Goal: Book appointment/travel/reservation

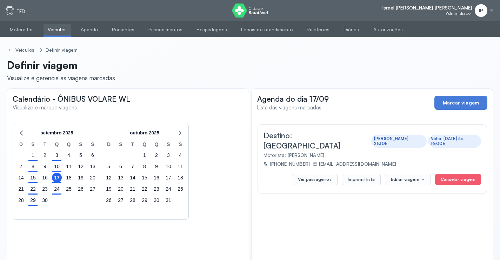
click at [342, 174] on button "Imprimir lista" at bounding box center [361, 179] width 39 height 11
click at [26, 187] on div "21" at bounding box center [21, 188] width 12 height 11
click at [22, 187] on div "21" at bounding box center [21, 189] width 10 height 10
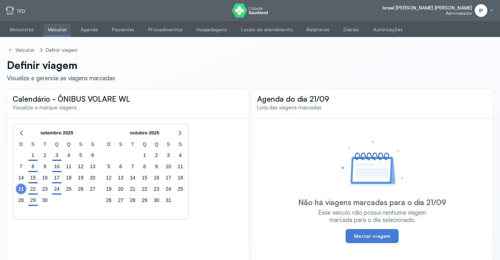
click at [22, 185] on div "21" at bounding box center [21, 189] width 10 height 10
click at [83, 176] on div "19" at bounding box center [81, 177] width 10 height 10
click at [71, 177] on div "18" at bounding box center [69, 177] width 10 height 10
click at [59, 178] on div "17" at bounding box center [57, 177] width 10 height 10
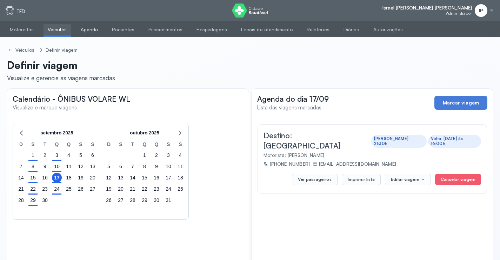
click at [85, 30] on link "Agenda" at bounding box center [90, 30] width 26 height 12
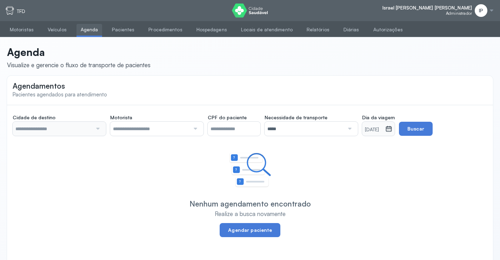
click at [150, 130] on input "text" at bounding box center [150, 129] width 80 height 14
type input "********"
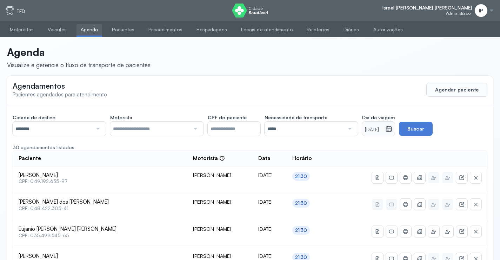
click at [392, 130] on icon at bounding box center [389, 128] width 6 height 5
click at [393, 132] on icon at bounding box center [389, 128] width 7 height 7
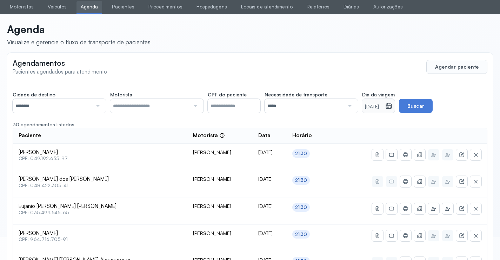
scroll to position [35, 0]
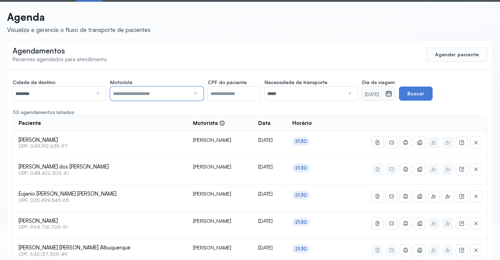
click at [172, 91] on input "text" at bounding box center [150, 93] width 80 height 14
click at [45, 90] on input "********" at bounding box center [53, 93] width 80 height 14
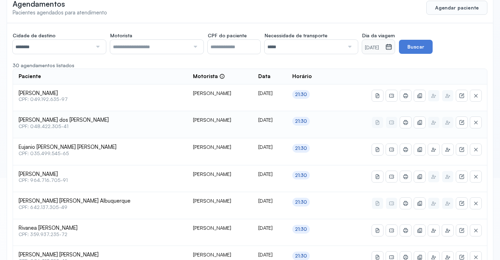
scroll to position [105, 0]
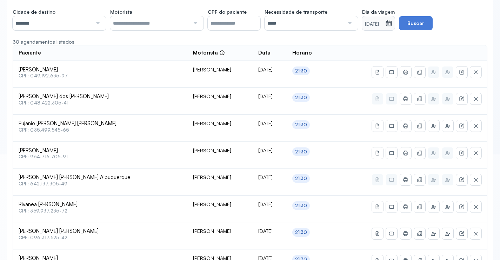
click at [393, 24] on icon at bounding box center [389, 23] width 7 height 7
click at [430, 24] on button "Buscar" at bounding box center [416, 23] width 34 height 14
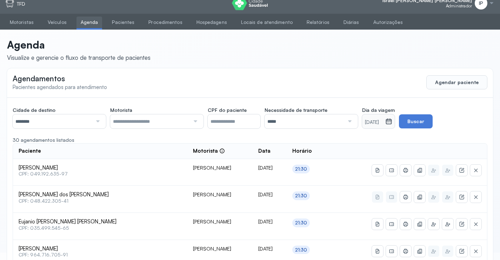
scroll to position [0, 0]
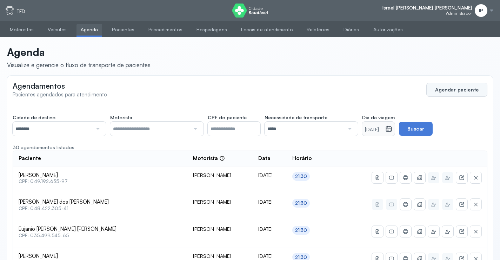
click at [442, 92] on button "Agendar paciente" at bounding box center [457, 90] width 61 height 14
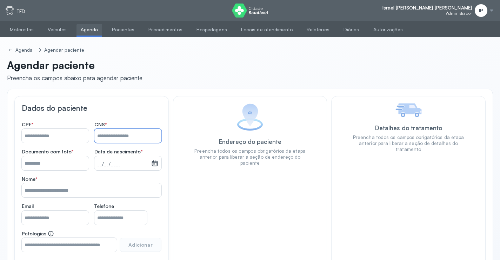
click at [116, 140] on input "Nome *" at bounding box center [127, 136] width 67 height 14
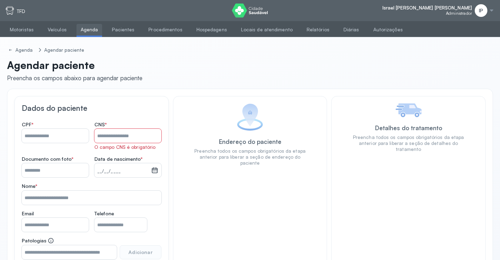
click at [64, 129] on div "CPF *" at bounding box center [55, 135] width 67 height 29
click at [64, 134] on input "Nome *" at bounding box center [55, 136] width 67 height 14
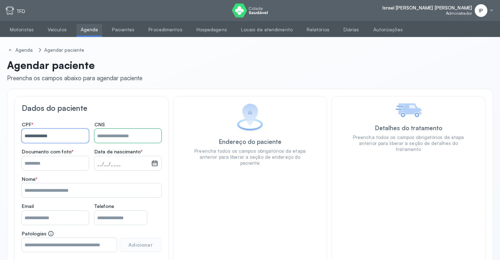
type input "**********"
drag, startPoint x: 59, startPoint y: 133, endPoint x: 0, endPoint y: 132, distance: 58.7
click at [0, 132] on div "**********" at bounding box center [250, 174] width 500 height 274
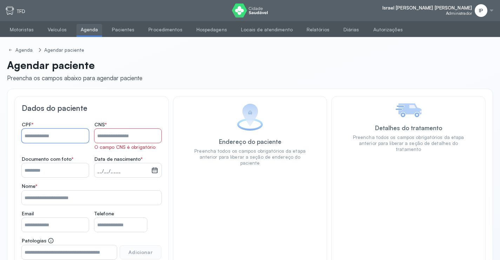
click at [144, 134] on input "Nome *" at bounding box center [127, 136] width 67 height 14
type input "**********"
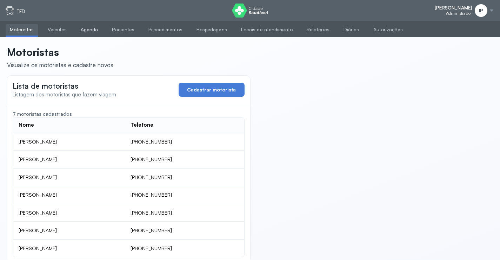
click at [83, 28] on link "Agenda" at bounding box center [90, 30] width 26 height 12
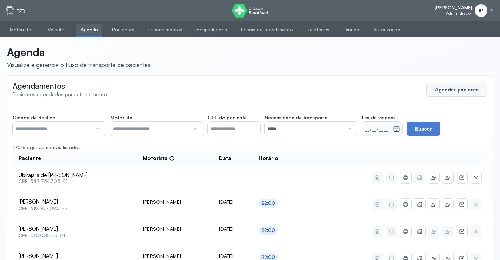
click at [472, 91] on button "Agendar paciente" at bounding box center [457, 90] width 61 height 14
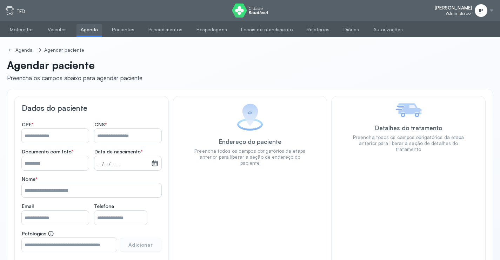
click at [104, 138] on input "Nome *" at bounding box center [127, 136] width 67 height 14
type input "**********"
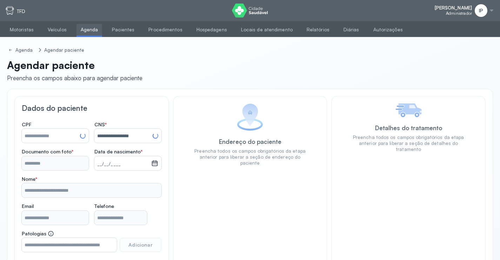
type input "**********"
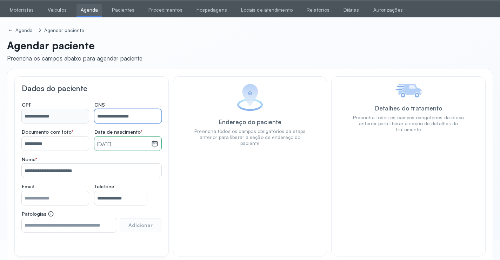
scroll to position [52, 0]
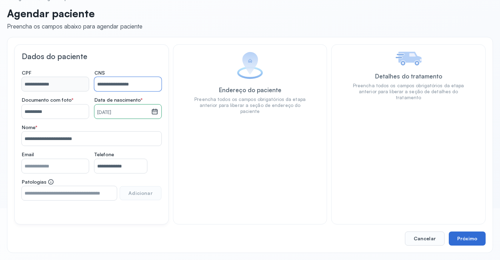
type input "**********"
click at [473, 236] on button "Próximo" at bounding box center [467, 238] width 37 height 14
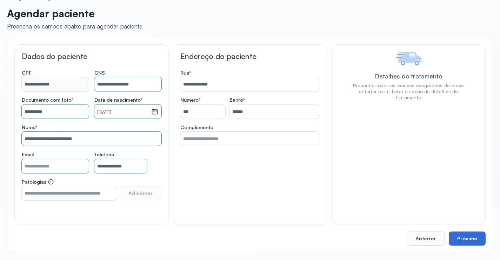
click at [472, 240] on button "Próximo" at bounding box center [467, 238] width 37 height 14
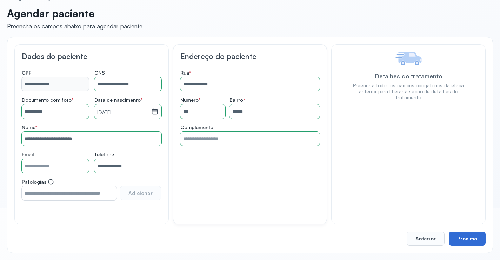
click at [467, 236] on button "Próximo" at bounding box center [467, 238] width 37 height 14
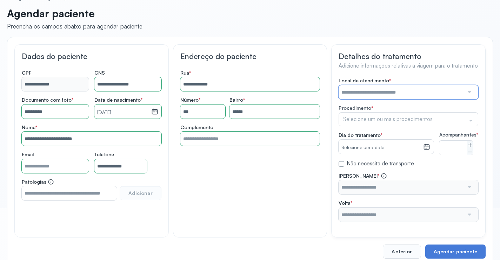
click at [418, 91] on input "text" at bounding box center [401, 92] width 125 height 14
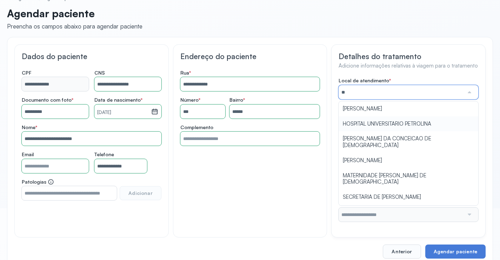
type input "***"
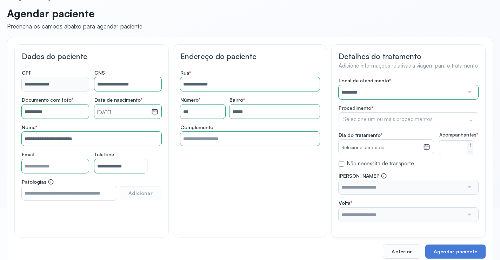
click at [372, 106] on div "Local de atendimento * ********* A CLINICA DA MULHER ABO AMOR SAUDE ANACON ANDR…" at bounding box center [409, 149] width 140 height 144
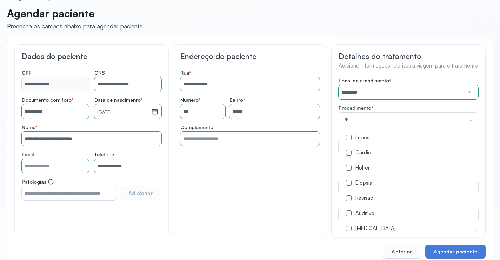
type input "**"
click at [370, 138] on div "Oncologia" at bounding box center [410, 138] width 135 height 7
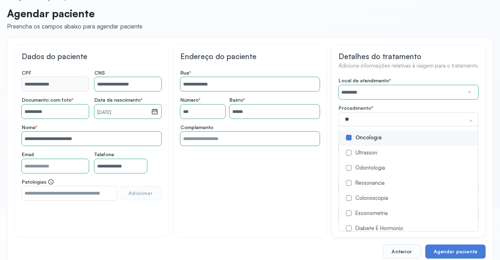
click at [368, 133] on span "Oncologia" at bounding box center [410, 137] width 143 height 15
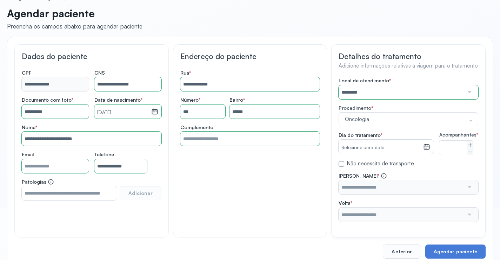
click at [314, 218] on div "**********" at bounding box center [250, 140] width 155 height 193
click at [427, 145] on icon at bounding box center [427, 146] width 7 height 7
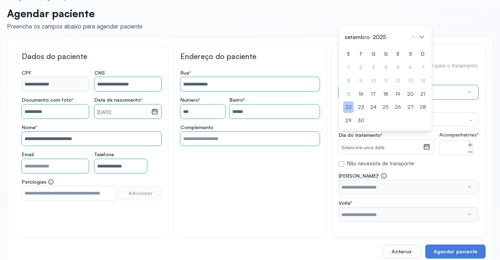
click at [349, 112] on div "22" at bounding box center [348, 107] width 11 height 12
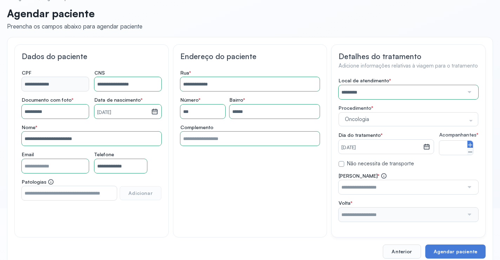
click at [472, 148] on icon at bounding box center [471, 145] width 6 height 6
type input "*"
click at [400, 194] on input "text" at bounding box center [401, 187] width 125 height 14
click at [410, 165] on div "Local de atendimento * ********* A CLINICA DA MULHER ABO AMOR SAUDE ANACON ANDR…" at bounding box center [409, 149] width 140 height 144
click at [365, 221] on input "text" at bounding box center [401, 214] width 125 height 14
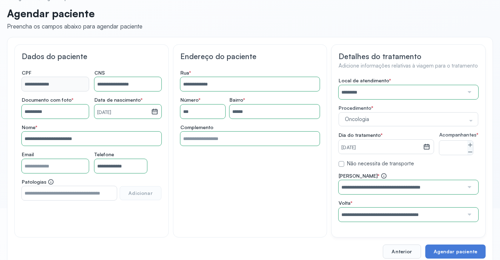
click at [406, 117] on div "Local de atendimento * ********* A CLINICA DA MULHER ABO AMOR SAUDE ANACON ANDR…" at bounding box center [409, 149] width 140 height 144
click at [439, 252] on button "Agendar paciente" at bounding box center [456, 251] width 60 height 14
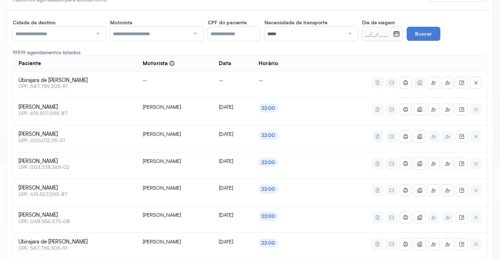
scroll to position [70, 0]
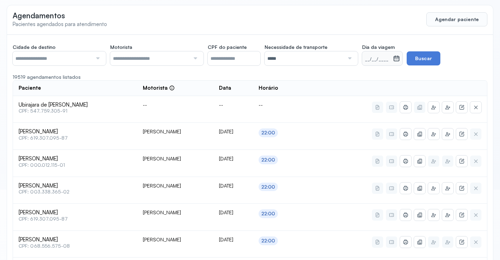
click at [381, 61] on small "__/__/____" at bounding box center [377, 59] width 25 height 7
click at [397, 59] on icon at bounding box center [397, 58] width 6 height 5
click at [398, 59] on icon at bounding box center [396, 58] width 7 height 7
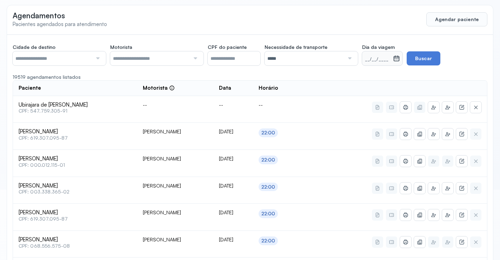
click at [399, 60] on icon at bounding box center [397, 59] width 4 height 2
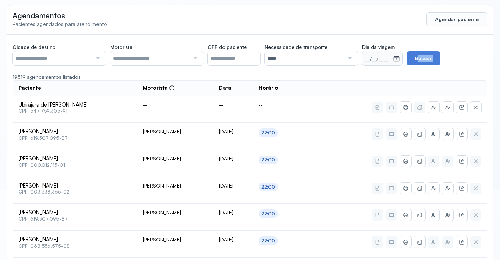
click at [399, 60] on icon at bounding box center [397, 59] width 4 height 2
click at [391, 63] on small "__/__/____" at bounding box center [377, 59] width 25 height 7
click at [290, 57] on input "*****" at bounding box center [305, 58] width 80 height 14
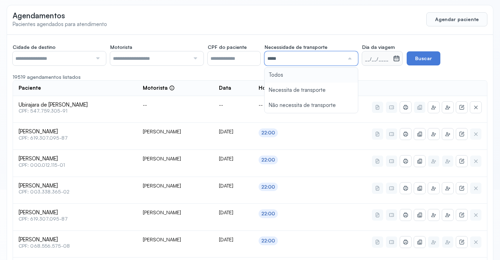
click at [338, 57] on input "*****" at bounding box center [305, 58] width 80 height 14
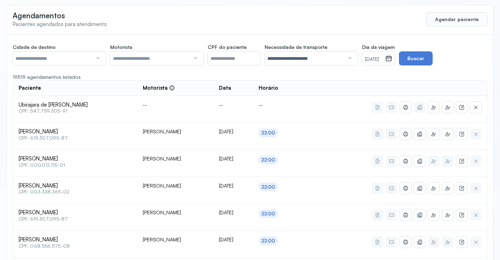
click at [393, 58] on icon at bounding box center [389, 58] width 7 height 7
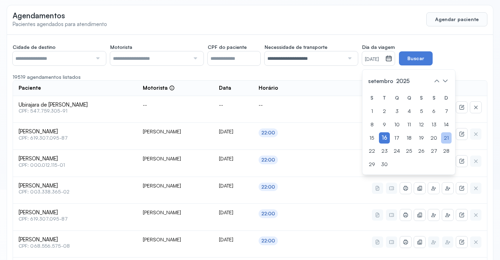
click at [448, 136] on div "21" at bounding box center [446, 138] width 11 height 12
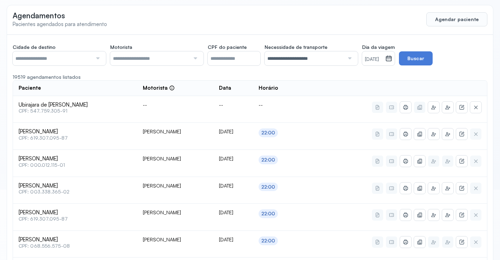
click at [431, 58] on button "Buscar" at bounding box center [416, 58] width 34 height 14
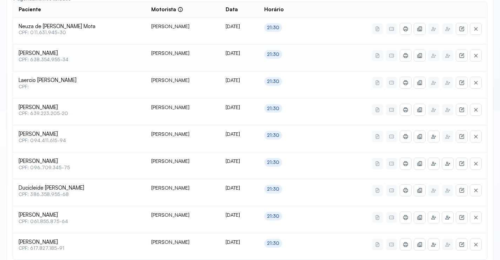
scroll to position [184, 0]
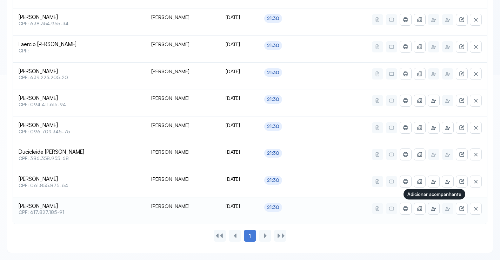
click at [436, 209] on icon at bounding box center [434, 208] width 6 height 6
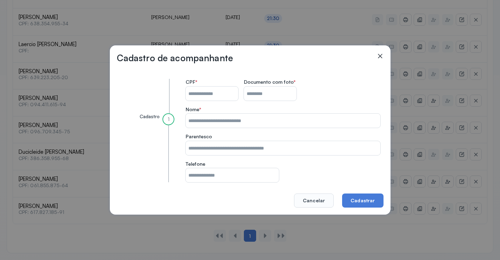
click at [223, 91] on input "CPF do paciente" at bounding box center [212, 93] width 53 height 14
type input "**********"
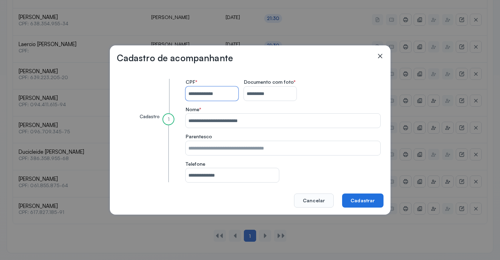
type input "**********"
click at [364, 202] on button "Cadastrar" at bounding box center [362, 200] width 41 height 14
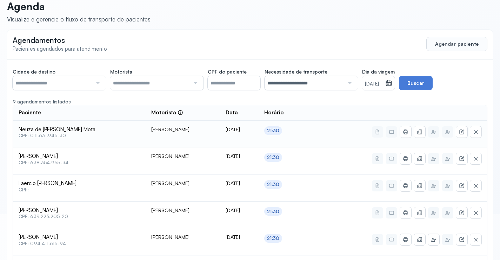
scroll to position [44, 0]
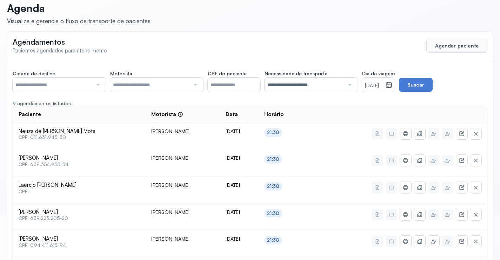
click at [64, 76] on label "Cidade de destino" at bounding box center [59, 74] width 93 height 8
click at [65, 85] on input "text" at bounding box center [53, 85] width 80 height 14
drag, startPoint x: 41, startPoint y: 129, endPoint x: 67, endPoint y: 112, distance: 30.8
click at [41, 127] on div "**********" at bounding box center [250, 227] width 486 height 332
click at [327, 81] on input "**********" at bounding box center [305, 85] width 80 height 14
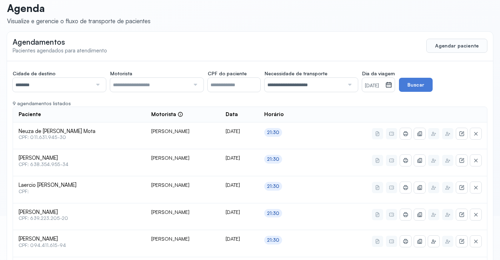
drag, startPoint x: 301, startPoint y: 115, endPoint x: 349, endPoint y: 108, distance: 48.7
click at [301, 114] on div "**********" at bounding box center [250, 227] width 486 height 332
click at [383, 86] on small "[DATE]" at bounding box center [374, 85] width 18 height 7
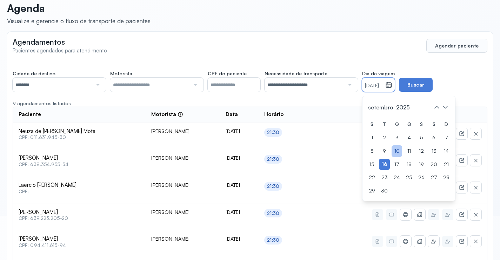
drag, startPoint x: 403, startPoint y: 162, endPoint x: 401, endPoint y: 153, distance: 8.5
click at [401, 162] on div "17" at bounding box center [397, 164] width 11 height 12
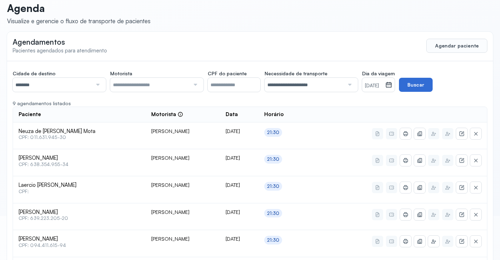
click at [417, 84] on button "Buscar" at bounding box center [416, 85] width 34 height 14
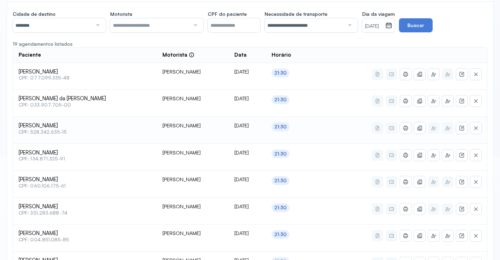
scroll to position [114, 0]
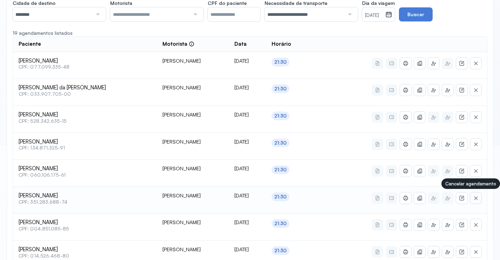
click at [474, 198] on icon at bounding box center [476, 198] width 6 height 6
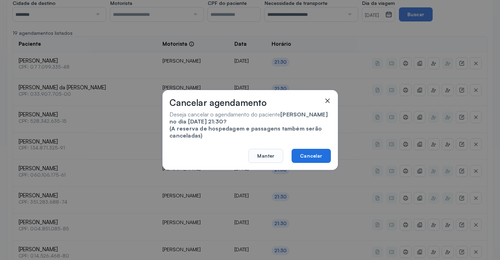
click at [320, 156] on button "Cancelar" at bounding box center [311, 156] width 39 height 14
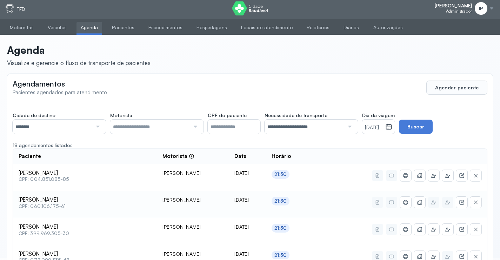
scroll to position [0, 0]
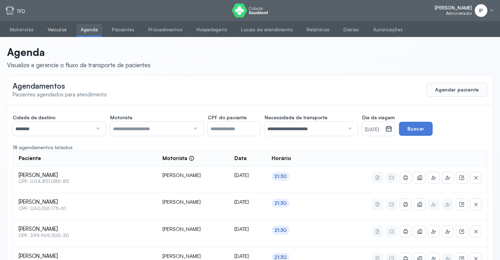
click at [47, 32] on link "Veículos" at bounding box center [57, 30] width 27 height 12
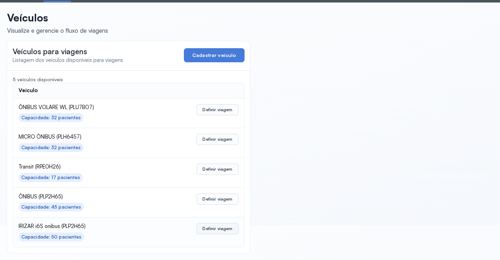
click at [226, 228] on button "Definir viagem" at bounding box center [218, 228] width 42 height 11
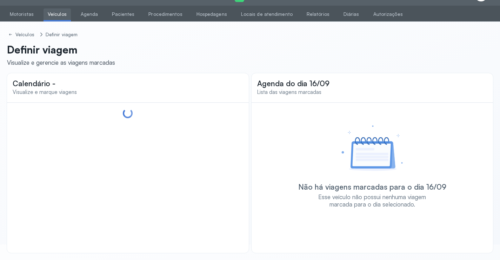
scroll to position [17, 0]
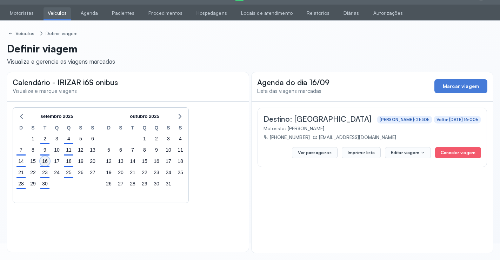
click at [46, 160] on div "16" at bounding box center [45, 161] width 10 height 10
click at [373, 148] on button "Imprimir lista" at bounding box center [361, 152] width 39 height 11
click at [59, 13] on link "Veículos" at bounding box center [57, 13] width 27 height 12
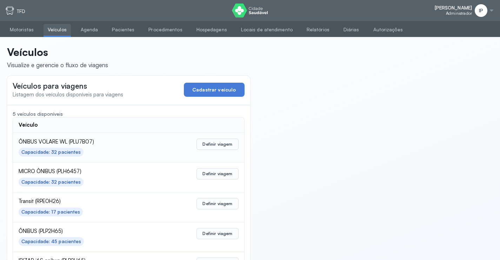
click at [170, 142] on div "Definir viagem" at bounding box center [200, 143] width 77 height 11
click at [86, 139] on span "ÔNIBUS VOLARE WL (PLU7B07)" at bounding box center [85, 141] width 132 height 7
click at [221, 145] on button "Definir viagem" at bounding box center [218, 143] width 42 height 11
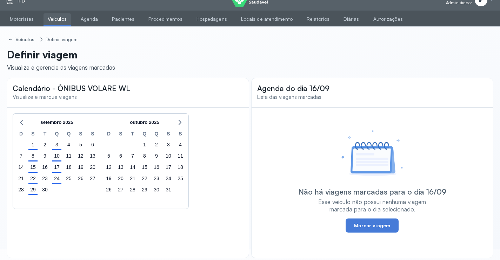
scroll to position [15, 0]
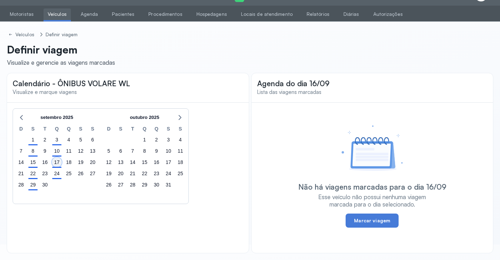
click at [60, 161] on div "17" at bounding box center [57, 162] width 10 height 10
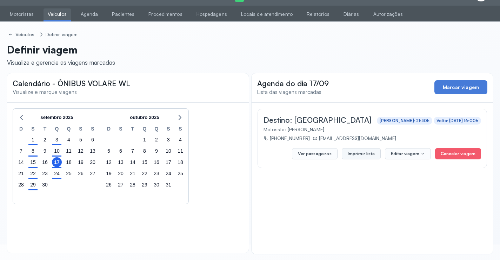
click at [363, 150] on button "Imprimir lista" at bounding box center [361, 153] width 39 height 11
click at [55, 15] on link "Veículos" at bounding box center [57, 14] width 27 height 12
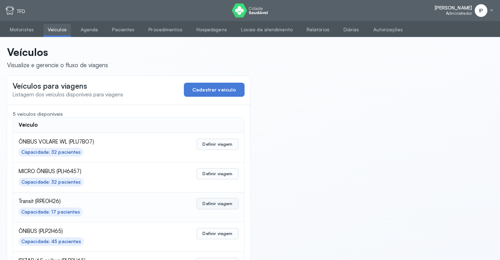
click at [222, 198] on button "Definir viagem" at bounding box center [218, 203] width 42 height 11
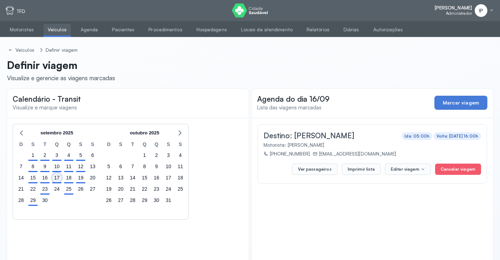
click at [57, 178] on div "17" at bounding box center [57, 177] width 10 height 10
click at [361, 166] on button "Imprimir lista" at bounding box center [361, 168] width 39 height 11
click at [356, 169] on button "Imprimir lista" at bounding box center [361, 168] width 39 height 11
click at [93, 27] on link "Agenda" at bounding box center [90, 30] width 26 height 12
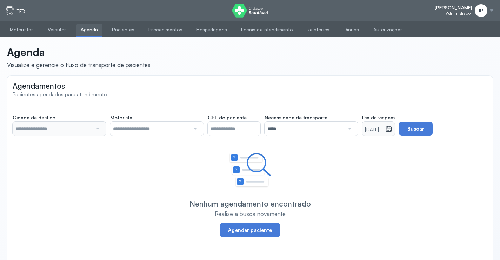
type input "********"
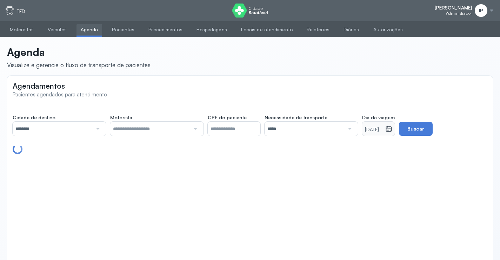
click at [328, 130] on input "*****" at bounding box center [305, 129] width 80 height 14
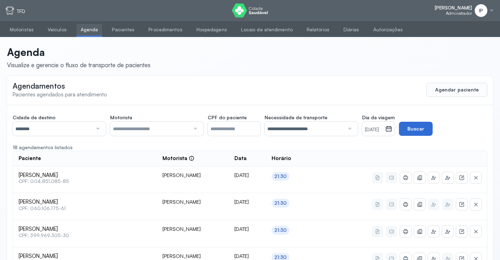
click at [433, 129] on button "Buscar" at bounding box center [416, 129] width 34 height 14
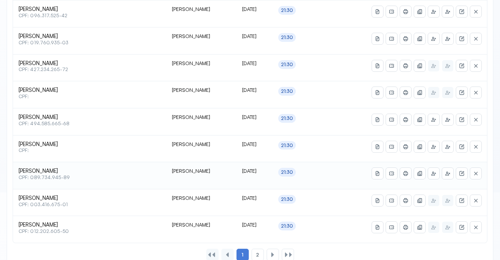
scroll to position [332, 0]
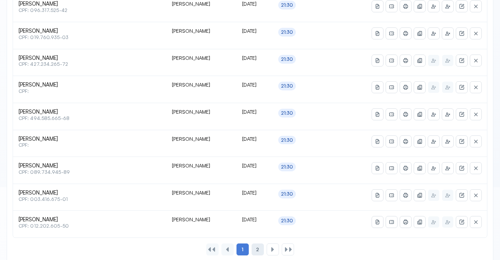
click at [254, 247] on div "2" at bounding box center [258, 249] width 12 height 12
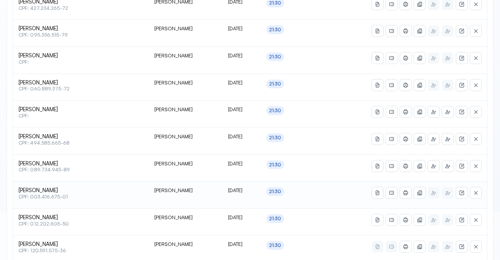
scroll to position [346, 0]
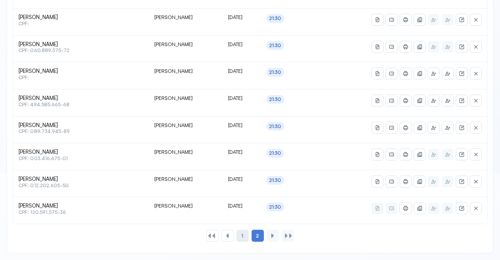
click at [245, 236] on div "1" at bounding box center [243, 235] width 12 height 12
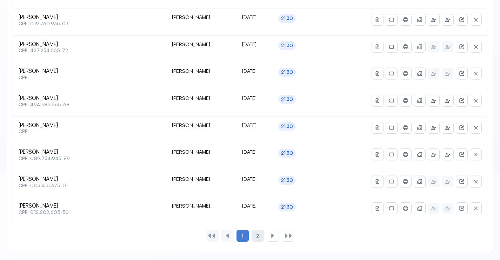
click at [256, 236] on span "2" at bounding box center [257, 236] width 3 height 6
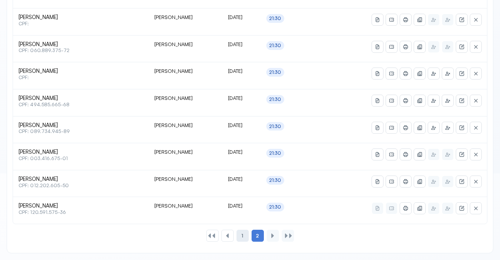
click at [247, 232] on div "1" at bounding box center [243, 235] width 12 height 12
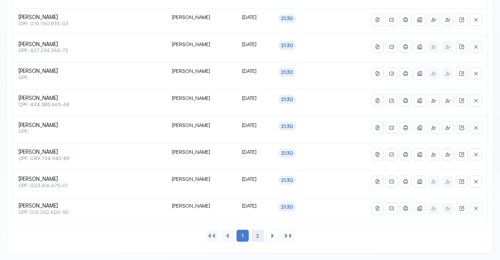
click at [257, 237] on span "2" at bounding box center [257, 236] width 3 height 6
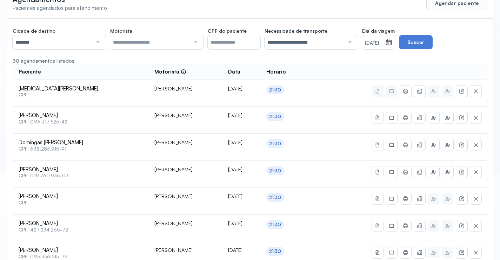
scroll to position [0, 0]
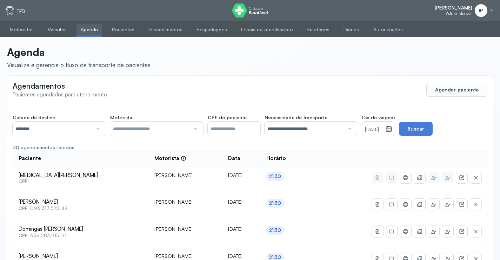
click at [55, 27] on link "Veículos" at bounding box center [57, 30] width 27 height 12
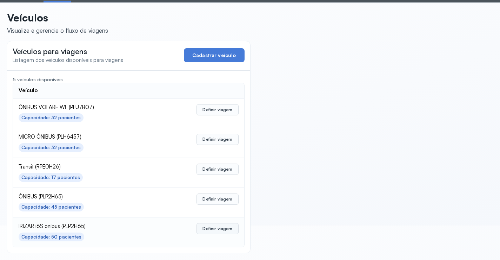
click at [223, 227] on button "Definir viagem" at bounding box center [218, 228] width 42 height 11
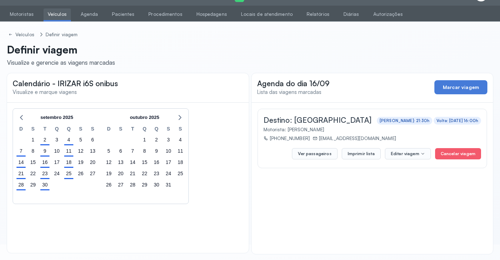
scroll to position [17, 0]
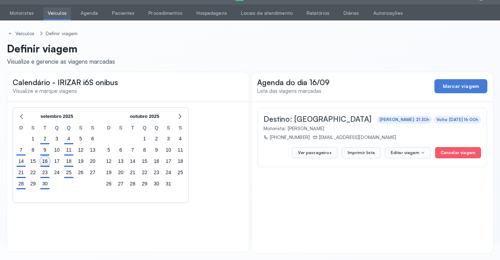
click at [45, 161] on div "16" at bounding box center [45, 161] width 10 height 10
click at [359, 156] on button "Imprimir lista" at bounding box center [361, 152] width 39 height 11
click at [88, 11] on link "Agenda" at bounding box center [90, 13] width 26 height 12
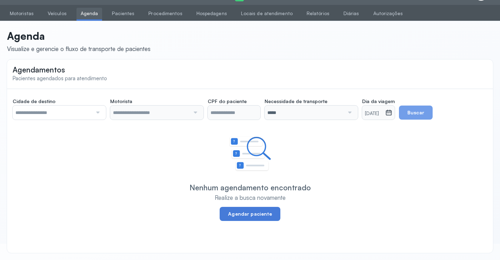
scroll to position [16, 0]
type input "********"
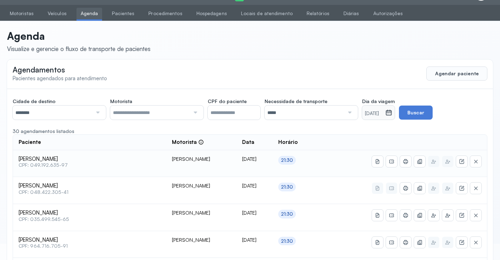
scroll to position [17, 0]
drag, startPoint x: 347, startPoint y: 109, endPoint x: 337, endPoint y: 125, distance: 18.3
click at [347, 109] on div at bounding box center [349, 112] width 9 height 14
click at [423, 109] on button "Buscar" at bounding box center [416, 112] width 34 height 14
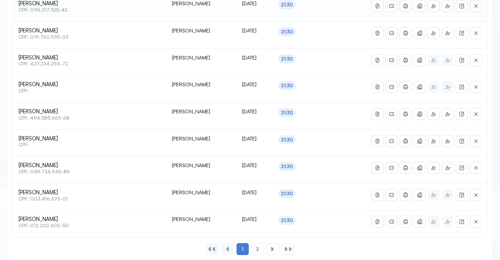
scroll to position [346, 0]
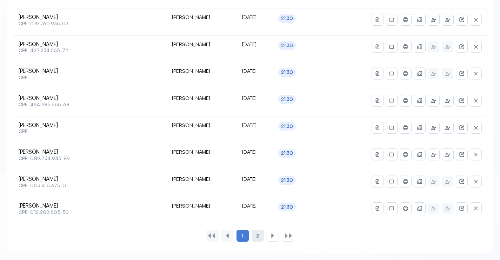
click at [261, 235] on div "2" at bounding box center [258, 235] width 12 height 12
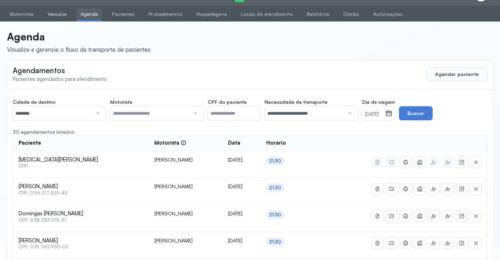
scroll to position [0, 0]
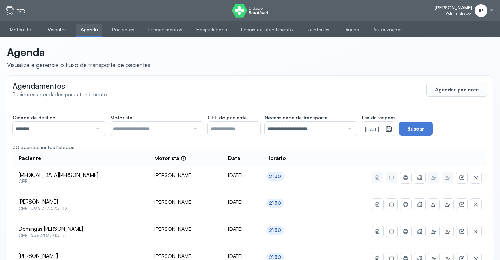
click at [63, 32] on link "Veículos" at bounding box center [57, 30] width 27 height 12
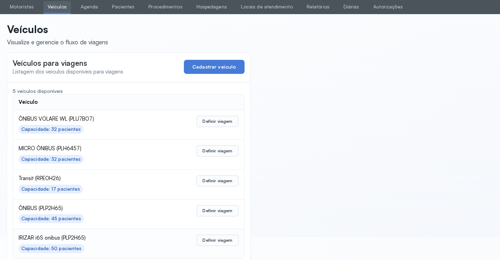
scroll to position [34, 0]
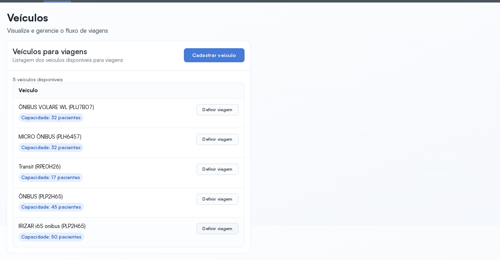
click at [200, 224] on button "Definir viagem" at bounding box center [218, 228] width 42 height 11
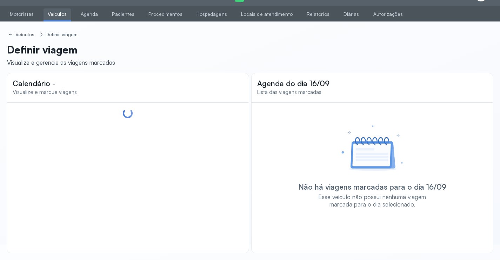
scroll to position [17, 0]
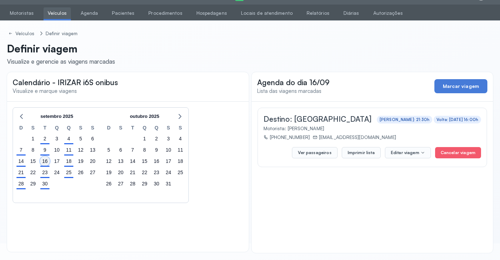
click at [44, 160] on div "16" at bounding box center [45, 161] width 10 height 10
click at [371, 151] on button "Imprimir lista" at bounding box center [361, 152] width 39 height 11
click at [87, 13] on link "Agenda" at bounding box center [90, 13] width 26 height 12
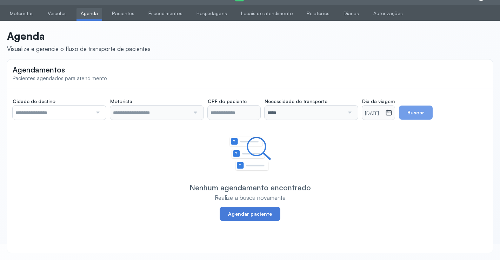
scroll to position [16, 0]
type input "********"
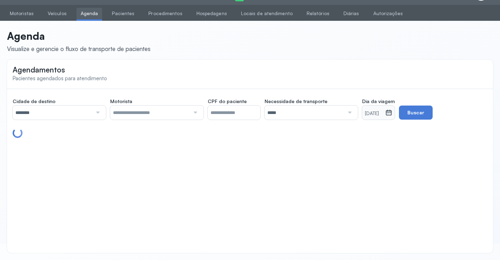
click at [339, 109] on input "*****" at bounding box center [305, 112] width 80 height 14
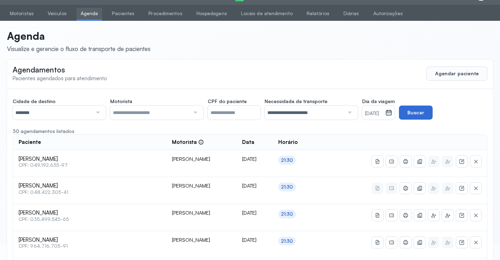
click at [414, 114] on button "Buscar" at bounding box center [416, 112] width 34 height 14
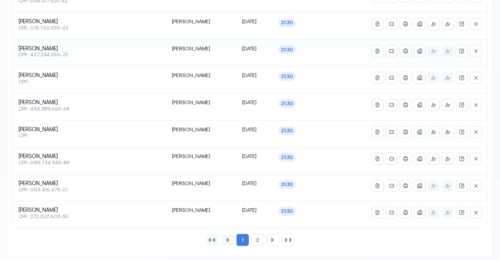
scroll to position [346, 0]
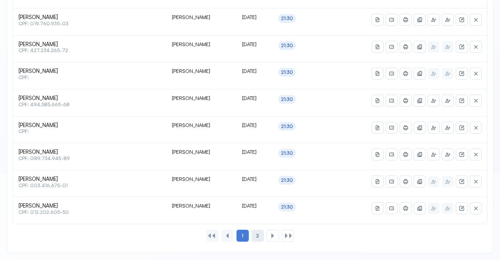
click at [256, 234] on div "2" at bounding box center [258, 235] width 12 height 12
